Goal: Obtain resource: Obtain resource

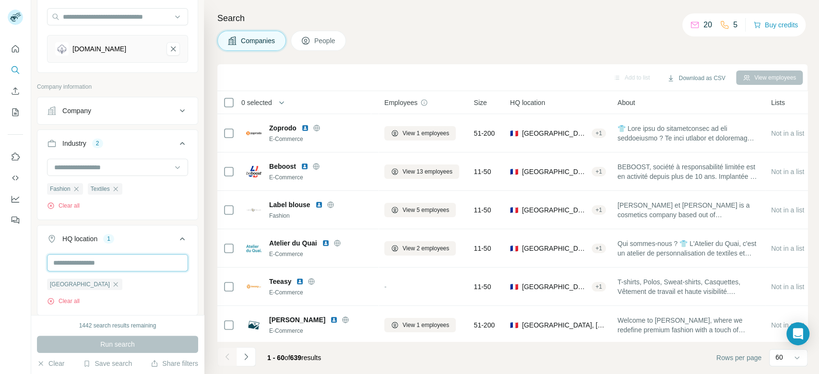
click at [135, 266] on input "text" at bounding box center [117, 262] width 141 height 17
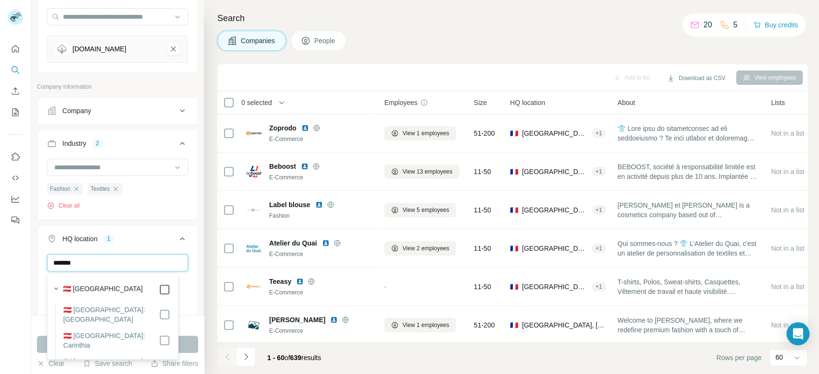
type input "*******"
click at [193, 347] on button "Run search" at bounding box center [117, 344] width 161 height 17
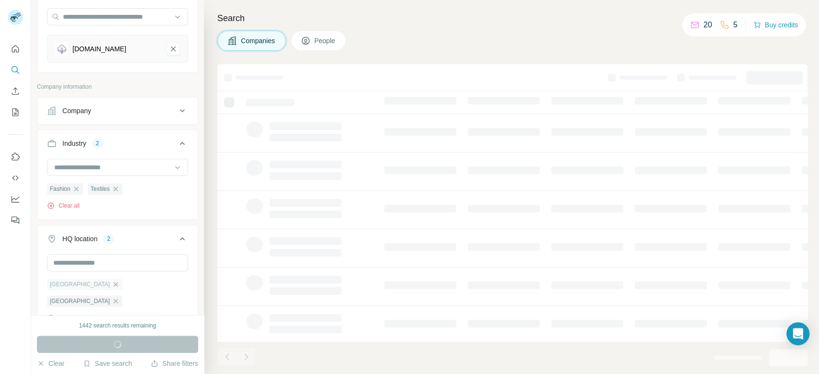
click at [112, 284] on icon "button" at bounding box center [116, 285] width 8 height 8
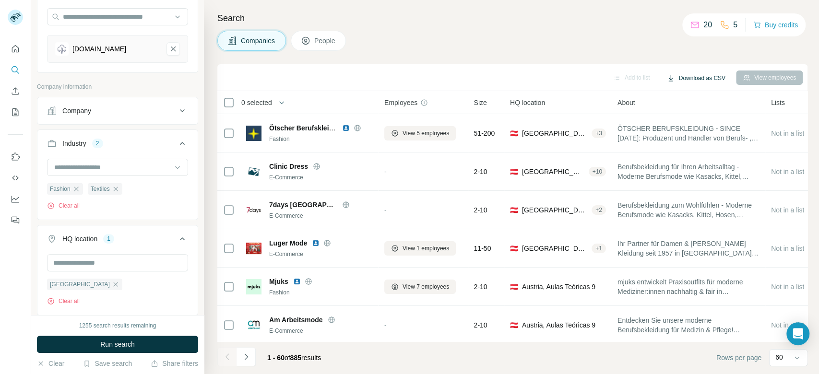
click at [704, 80] on button "Download as CSV" at bounding box center [695, 78] width 71 height 14
click at [684, 94] on div "Only current page (60)" at bounding box center [707, 98] width 90 height 17
click at [708, 71] on button "Download as CSV" at bounding box center [695, 78] width 71 height 14
click at [705, 99] on div "Only current page (60)" at bounding box center [707, 98] width 90 height 17
click at [241, 355] on icon "Navigate to next page" at bounding box center [246, 357] width 10 height 10
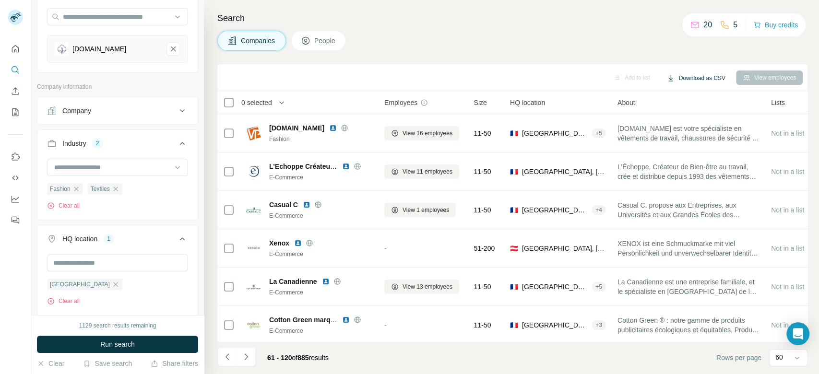
click at [702, 77] on button "Download as CSV" at bounding box center [695, 78] width 71 height 14
click at [726, 98] on div "Only current page (60)" at bounding box center [709, 98] width 94 height 17
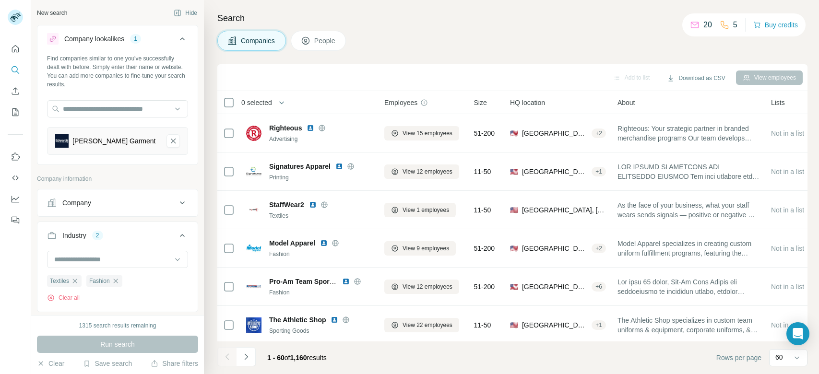
click at [177, 325] on icon at bounding box center [183, 331] width 12 height 12
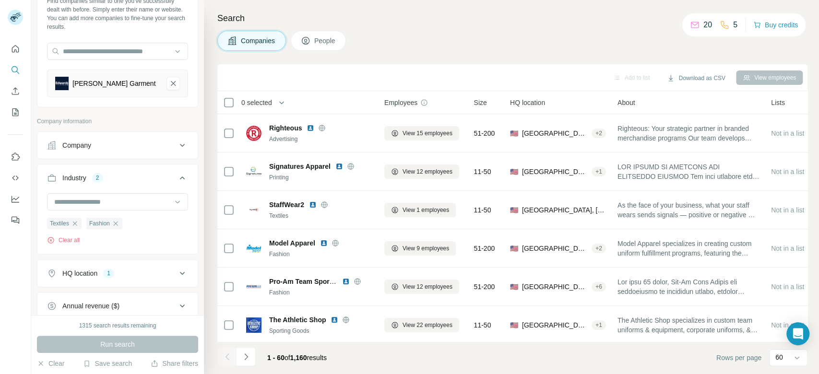
click at [180, 273] on icon at bounding box center [182, 273] width 5 height 3
drag, startPoint x: 192, startPoint y: 190, endPoint x: 196, endPoint y: 232, distance: 42.4
click at [196, 232] on div "New search Hide Company lookalikes 1 Find companies similar to one you've succe…" at bounding box center [117, 157] width 173 height 315
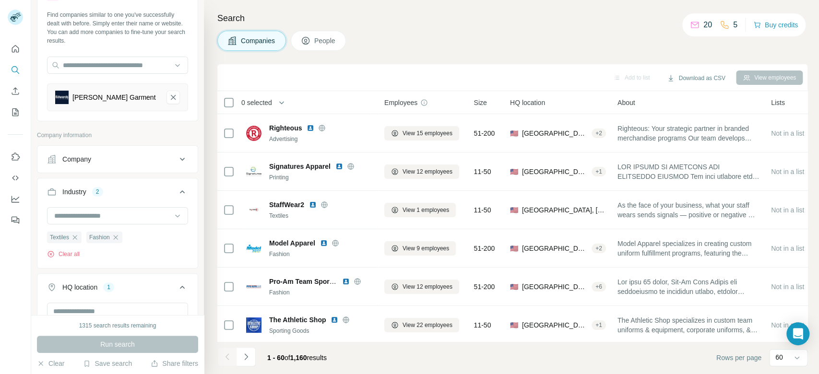
scroll to position [1, 0]
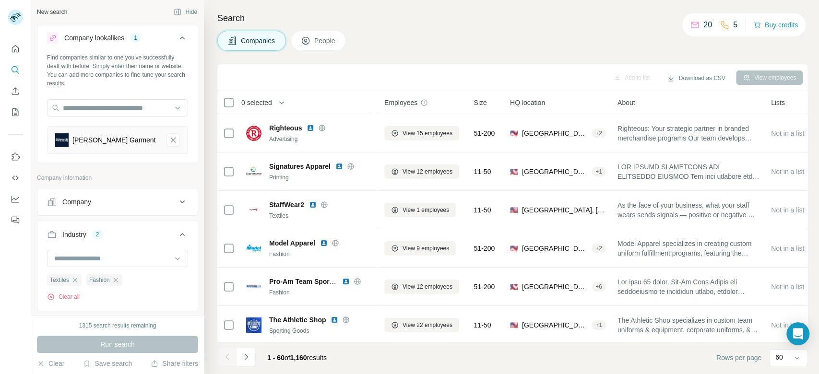
click at [177, 229] on icon at bounding box center [183, 235] width 12 height 12
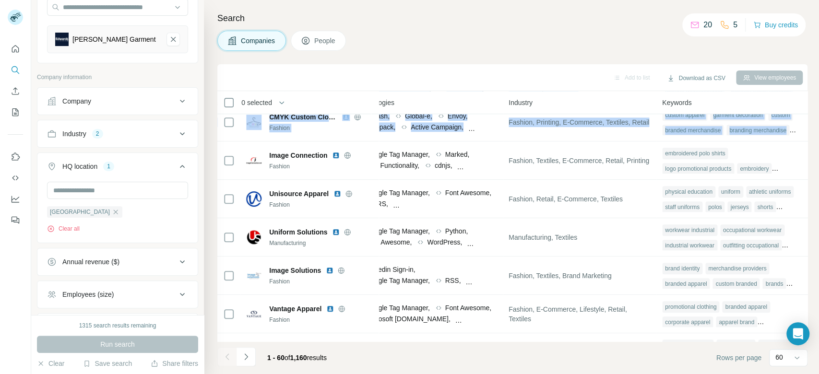
scroll to position [318, 574]
drag, startPoint x: 806, startPoint y: 105, endPoint x: 806, endPoint y: 136, distance: 31.2
click at [806, 136] on div "0 selected Companies Employees Size HQ location About Lists Annual revenue Tech…" at bounding box center [512, 216] width 590 height 250
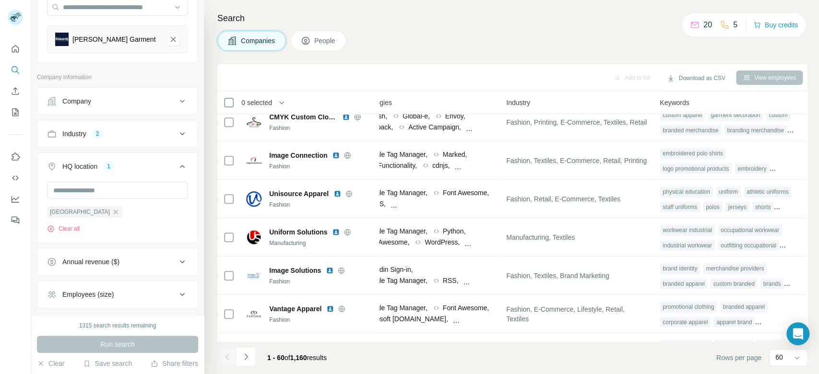
click at [504, 80] on div "Add to list Download as CSV View employees" at bounding box center [512, 77] width 580 height 17
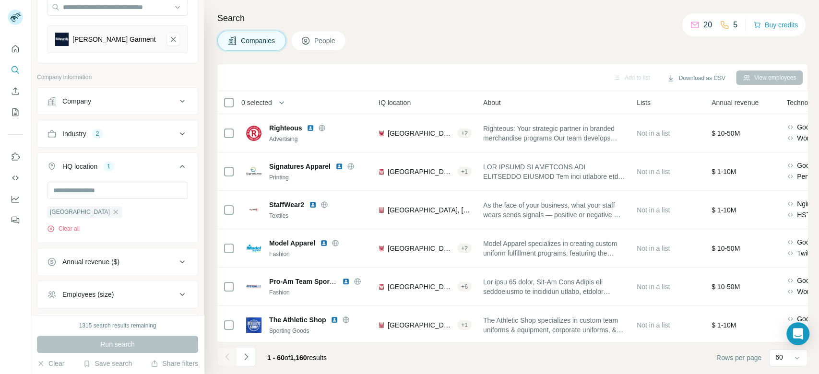
scroll to position [0, 0]
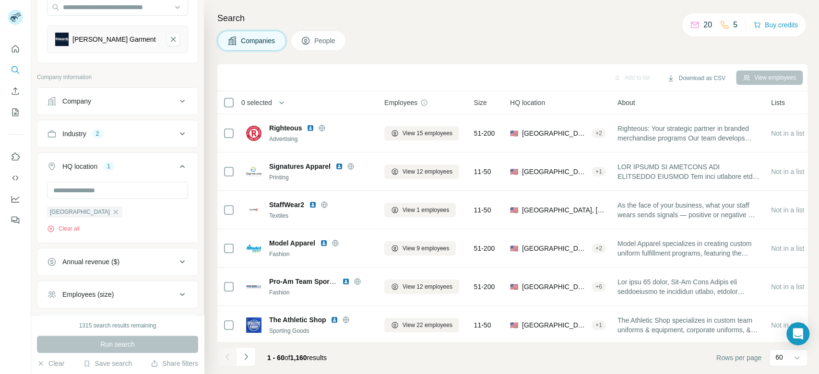
click at [152, 296] on div "Employees (size)" at bounding box center [112, 295] width 130 height 10
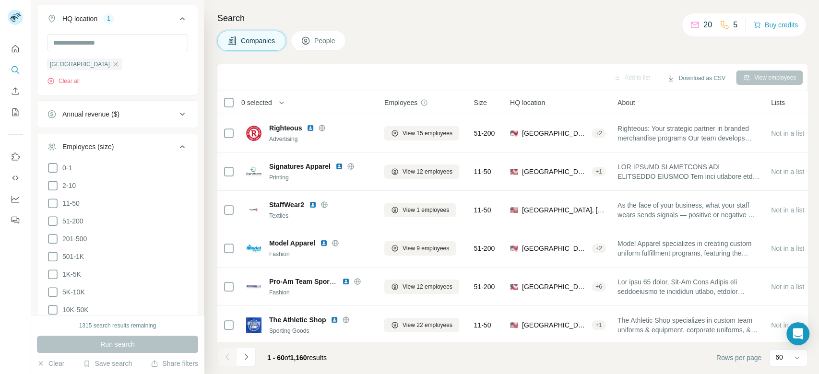
scroll to position [252, 0]
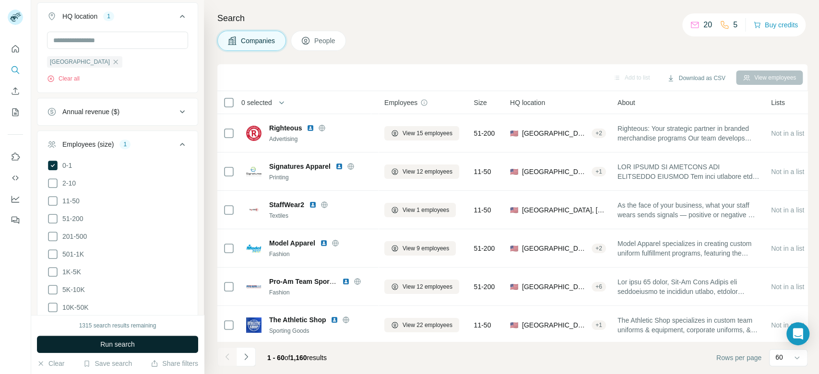
click at [166, 347] on button "Run search" at bounding box center [117, 344] width 161 height 17
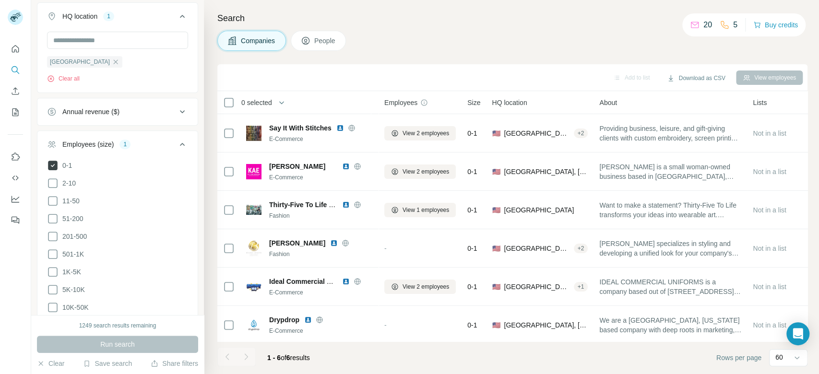
click at [52, 165] on icon at bounding box center [53, 166] width 10 height 10
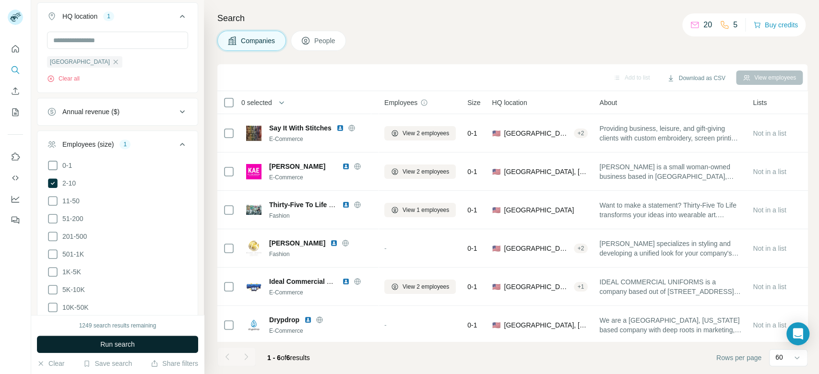
click at [126, 345] on span "Run search" at bounding box center [117, 345] width 35 height 10
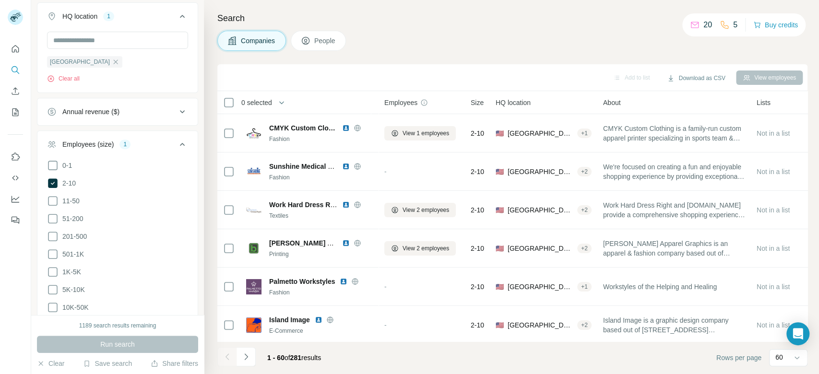
click at [180, 143] on icon at bounding box center [182, 144] width 5 height 3
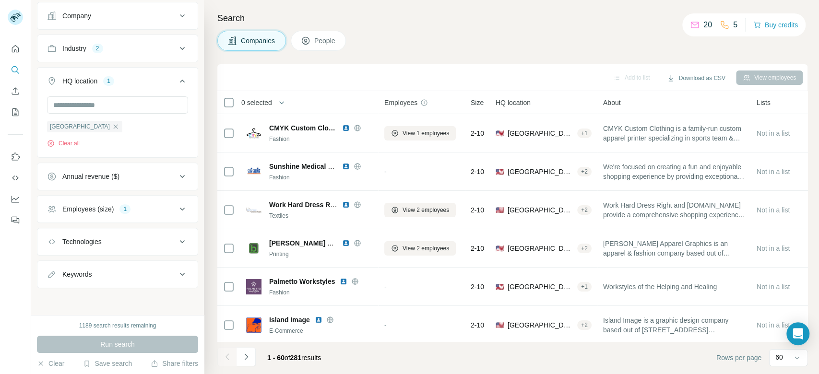
scroll to position [186, 0]
click at [154, 214] on button "Employees (size) 1" at bounding box center [117, 210] width 160 height 23
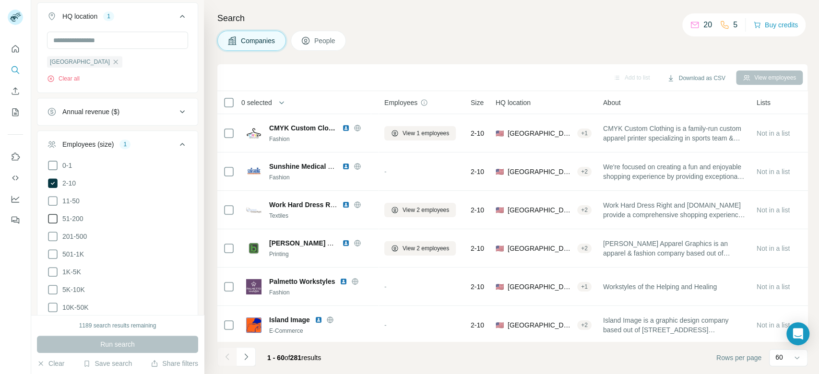
click at [74, 220] on span "51-200" at bounding box center [71, 219] width 25 height 10
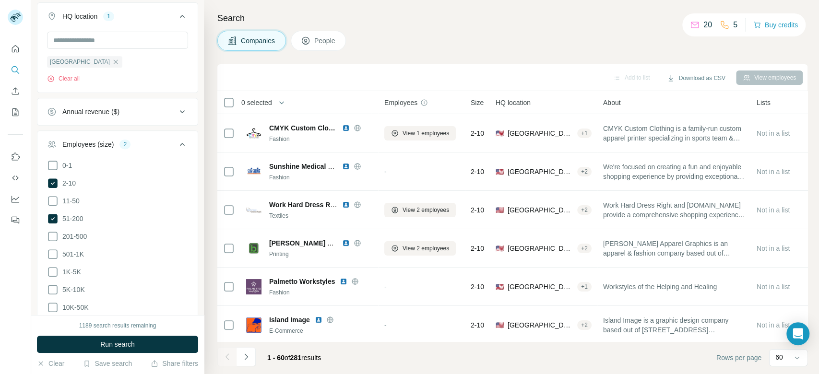
click at [77, 181] on li "2-10" at bounding box center [117, 183] width 141 height 12
click at [74, 181] on span "2-10" at bounding box center [67, 183] width 17 height 10
click at [168, 350] on button "Run search" at bounding box center [117, 344] width 161 height 17
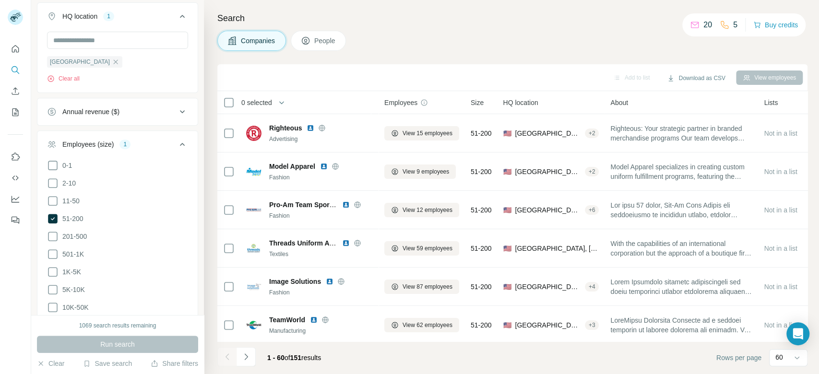
drag, startPoint x: 384, startPoint y: 32, endPoint x: 514, endPoint y: 28, distance: 130.1
click at [384, 32] on div "Companies People" at bounding box center [512, 41] width 590 height 20
click at [716, 76] on button "Download as CSV" at bounding box center [695, 78] width 71 height 14
click at [700, 98] on div "Only current page (60)" at bounding box center [707, 98] width 90 height 17
click at [77, 220] on span "51-200" at bounding box center [71, 219] width 25 height 10
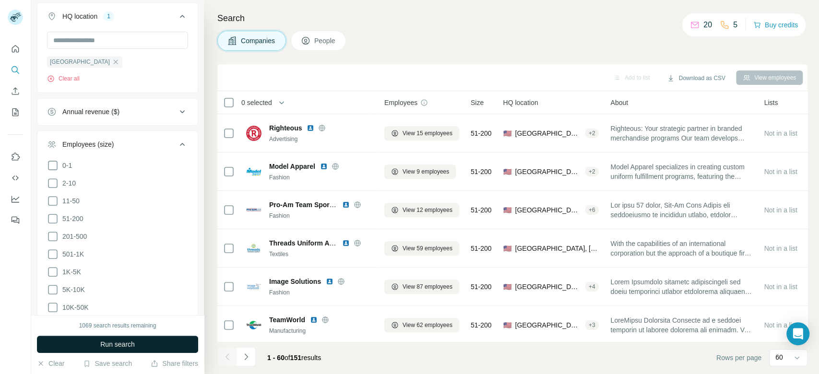
click at [161, 351] on button "Run search" at bounding box center [117, 344] width 161 height 17
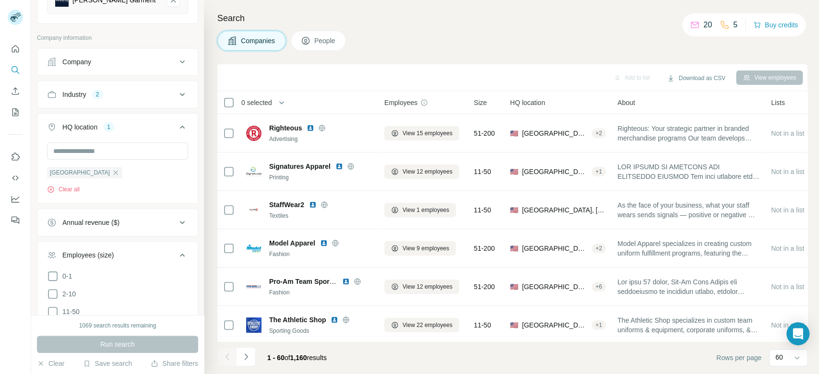
scroll to position [67, 0]
